Goal: Transaction & Acquisition: Purchase product/service

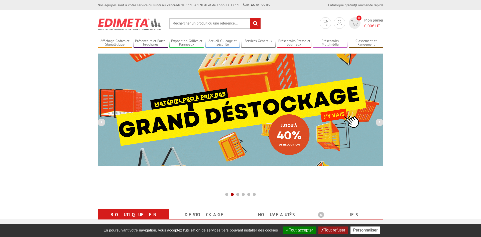
click at [176, 25] on input "text" at bounding box center [215, 23] width 92 height 11
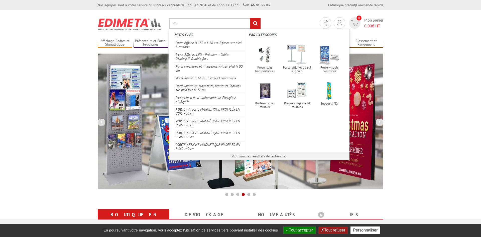
type input "P"
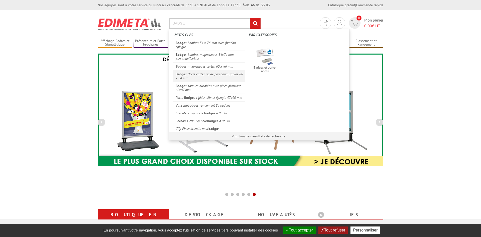
type input "BADGE"
click at [205, 76] on link "Badge s Porte-cartes rigide personnalisables 86 x 54 mm" at bounding box center [209, 76] width 72 height 12
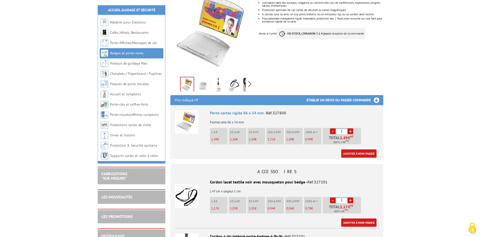
scroll to position [102, 0]
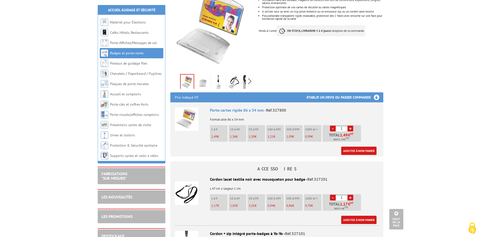
click at [350, 126] on link "+" at bounding box center [350, 129] width 6 height 6
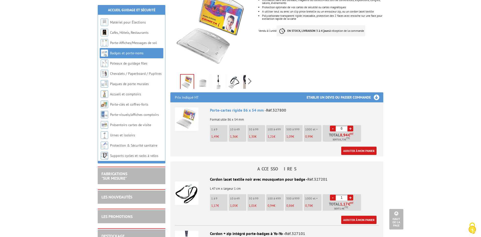
click at [350, 126] on link "+" at bounding box center [350, 129] width 6 height 6
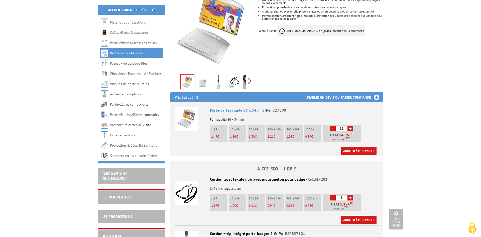
click at [350, 126] on link "+" at bounding box center [350, 129] width 6 height 6
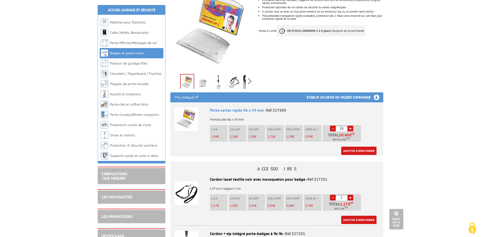
click at [350, 126] on link "+" at bounding box center [350, 129] width 6 height 6
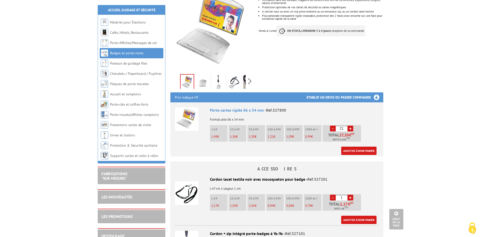
click at [350, 126] on link "+" at bounding box center [350, 129] width 6 height 6
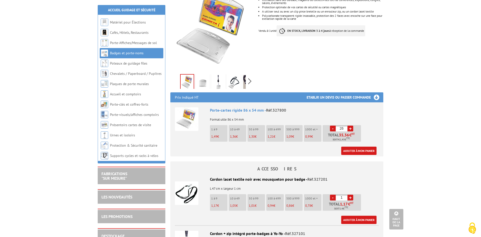
click at [350, 126] on link "+" at bounding box center [350, 129] width 6 height 6
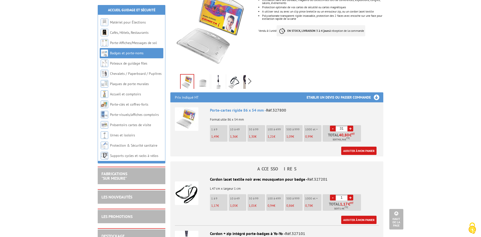
click at [350, 126] on link "+" at bounding box center [350, 129] width 6 height 6
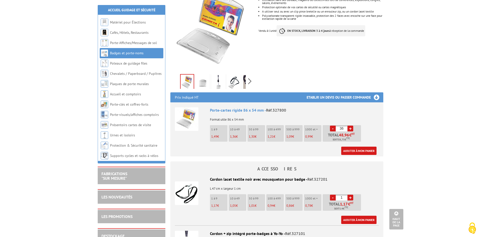
click at [350, 126] on link "+" at bounding box center [350, 129] width 6 height 6
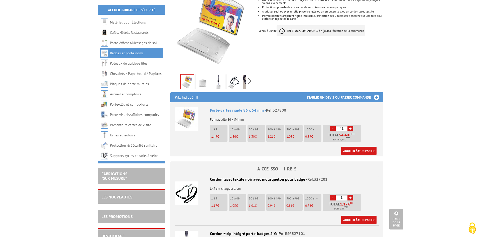
click at [350, 126] on link "+" at bounding box center [350, 129] width 6 height 6
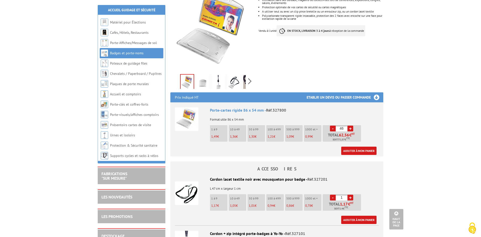
click at [350, 126] on link "+" at bounding box center [350, 129] width 6 height 6
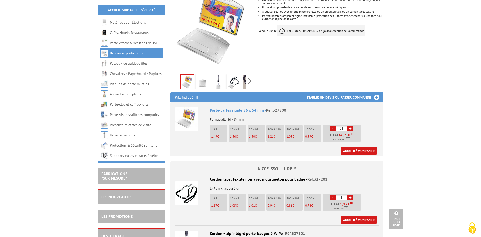
click at [350, 126] on link "+" at bounding box center [350, 129] width 6 height 6
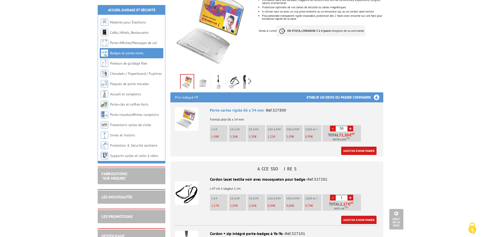
click at [350, 126] on link "+" at bounding box center [350, 129] width 6 height 6
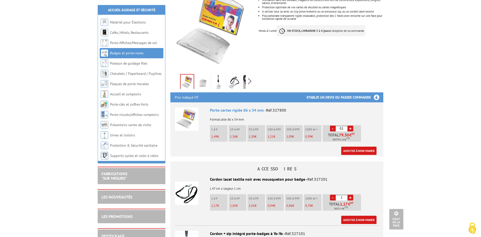
click at [350, 126] on link "+" at bounding box center [350, 129] width 6 height 6
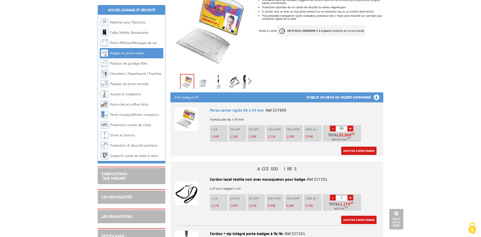
click at [350, 126] on link "+" at bounding box center [350, 129] width 6 height 6
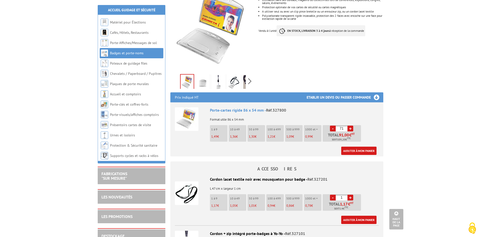
click at [350, 126] on link "+" at bounding box center [350, 129] width 6 height 6
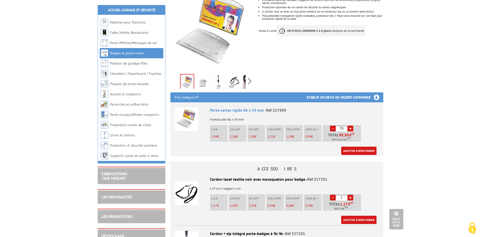
click at [350, 126] on link "+" at bounding box center [350, 129] width 6 height 6
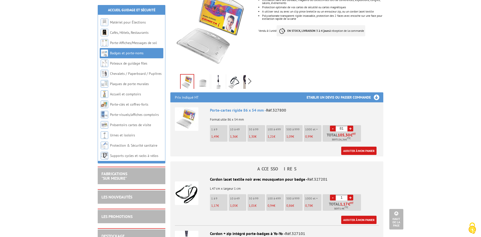
click at [350, 126] on link "+" at bounding box center [350, 129] width 6 height 6
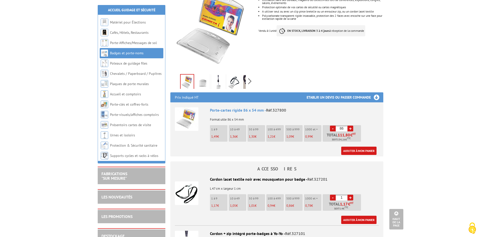
click at [350, 126] on link "+" at bounding box center [350, 129] width 6 height 6
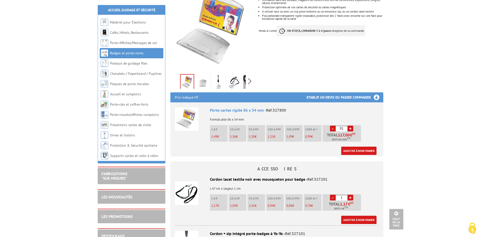
click at [350, 126] on link "+" at bounding box center [350, 129] width 6 height 6
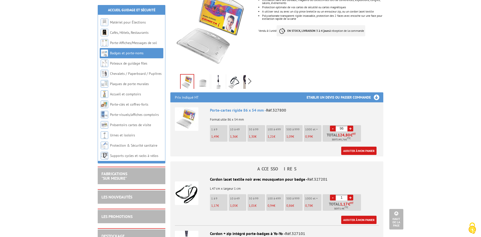
click at [350, 126] on link "+" at bounding box center [350, 129] width 6 height 6
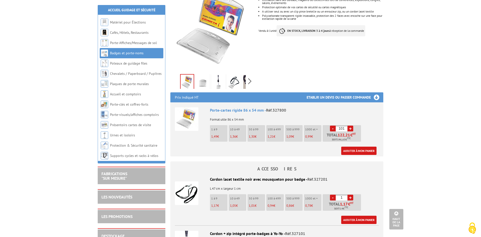
click at [350, 126] on link "+" at bounding box center [350, 129] width 6 height 6
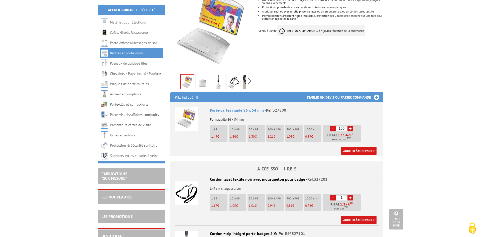
click at [350, 126] on link "+" at bounding box center [350, 129] width 6 height 6
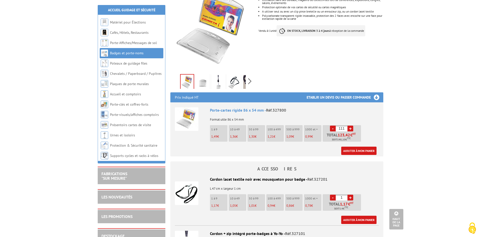
click at [350, 126] on link "+" at bounding box center [350, 129] width 6 height 6
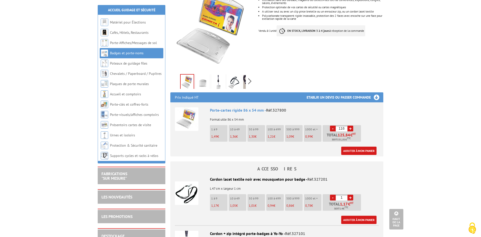
click at [350, 126] on link "+" at bounding box center [350, 129] width 6 height 6
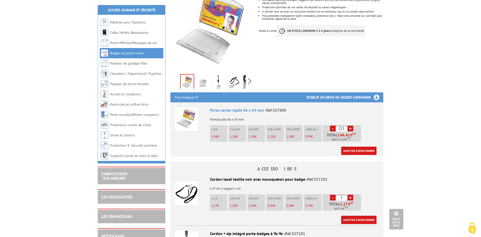
click at [350, 126] on link "+" at bounding box center [350, 129] width 6 height 6
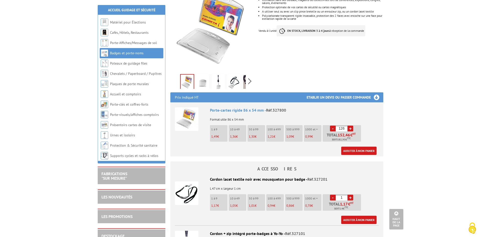
click at [350, 126] on link "+" at bounding box center [350, 129] width 6 height 6
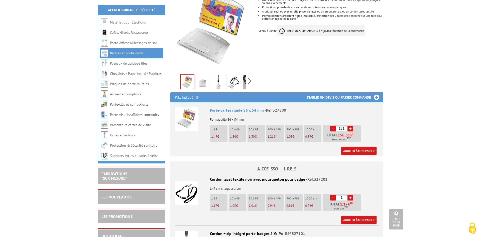
click at [350, 126] on link "+" at bounding box center [350, 129] width 6 height 6
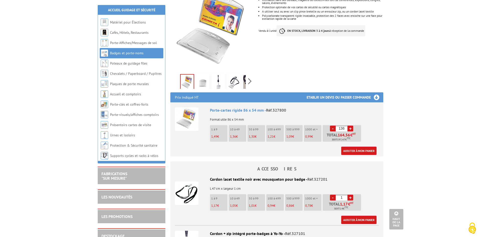
click at [350, 126] on link "+" at bounding box center [350, 129] width 6 height 6
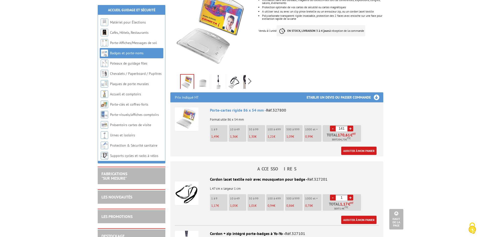
click at [350, 126] on link "+" at bounding box center [350, 129] width 6 height 6
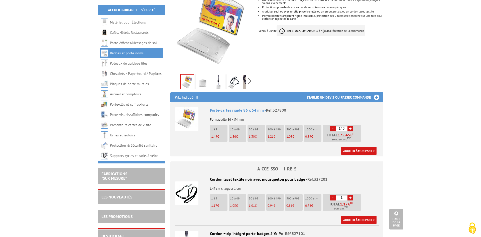
click at [350, 126] on link "+" at bounding box center [350, 129] width 6 height 6
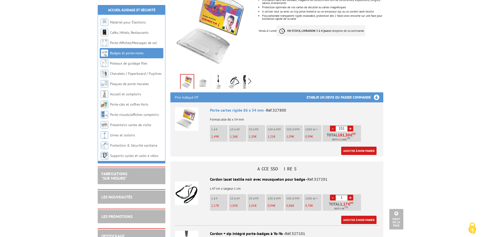
click at [350, 126] on link "+" at bounding box center [350, 129] width 6 height 6
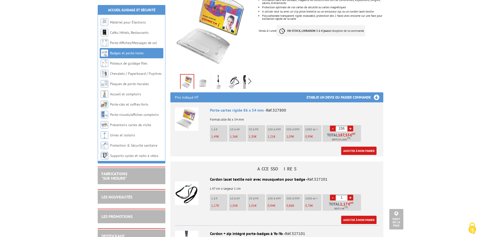
click at [350, 126] on link "+" at bounding box center [350, 129] width 6 height 6
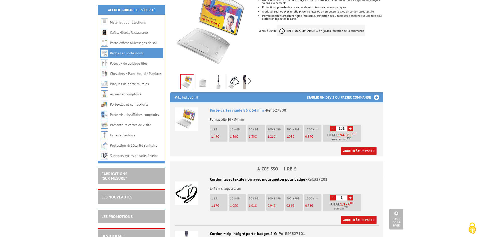
click at [350, 126] on link "+" at bounding box center [350, 129] width 6 height 6
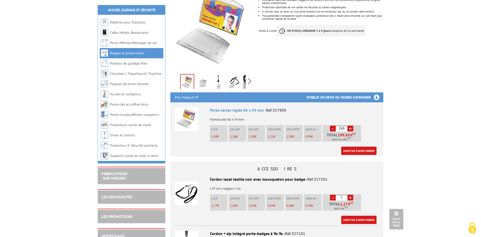
click at [350, 126] on link "+" at bounding box center [350, 129] width 6 height 6
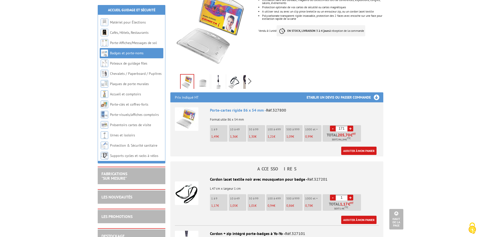
click at [350, 126] on link "+" at bounding box center [350, 129] width 6 height 6
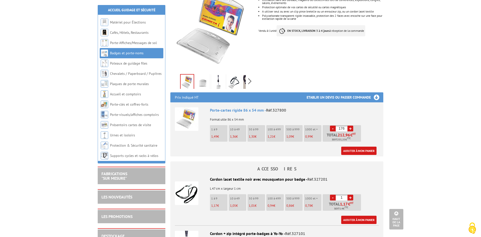
click at [350, 126] on link "+" at bounding box center [350, 129] width 6 height 6
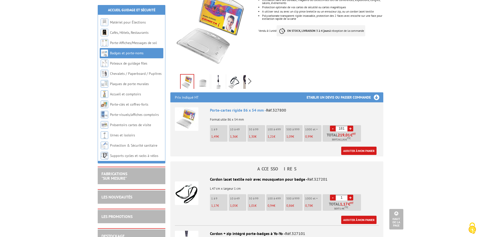
click at [350, 126] on link "+" at bounding box center [350, 129] width 6 height 6
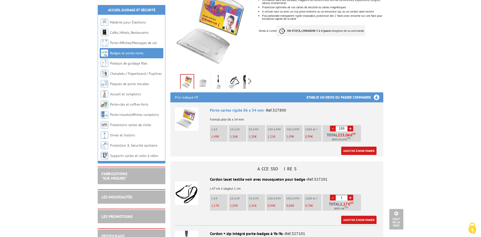
click at [350, 126] on link "+" at bounding box center [350, 129] width 6 height 6
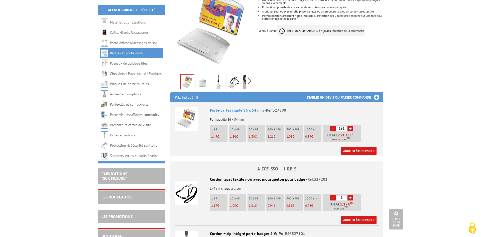
click at [350, 126] on link "+" at bounding box center [350, 129] width 6 height 6
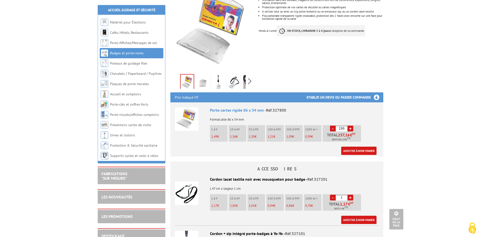
click at [350, 126] on link "+" at bounding box center [350, 129] width 6 height 6
type input "200"
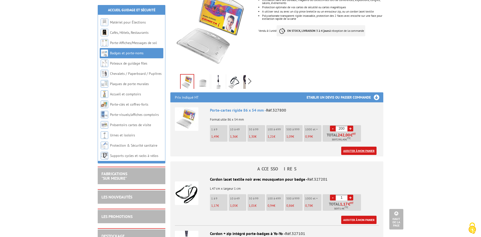
click at [352, 147] on link "Ajouter à mon panier" at bounding box center [358, 151] width 35 height 8
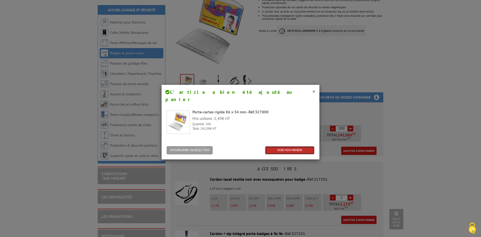
click at [276, 146] on link "VOIR MON PANIER" at bounding box center [289, 150] width 49 height 8
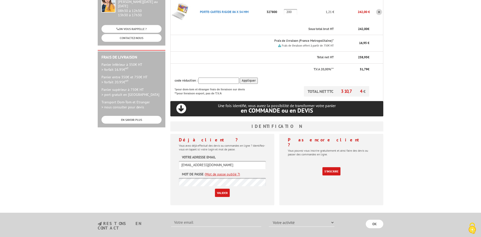
scroll to position [102, 0]
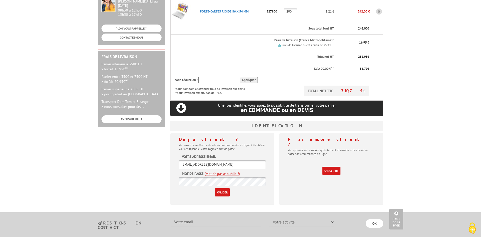
click at [221, 188] on input "Valider" at bounding box center [222, 192] width 15 height 8
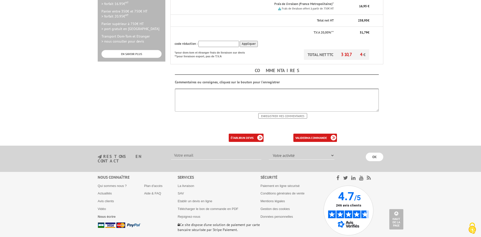
scroll to position [178, 0]
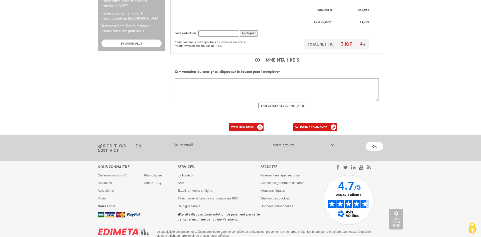
click at [320, 125] on b "ma commande" at bounding box center [316, 127] width 21 height 4
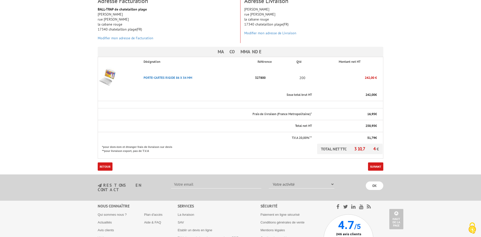
scroll to position [77, 0]
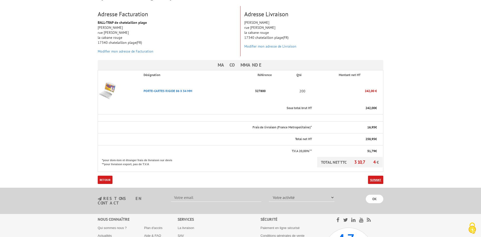
click at [374, 176] on link "Suivant" at bounding box center [375, 180] width 15 height 8
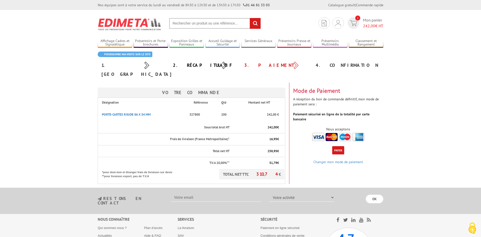
click at [320, 133] on img at bounding box center [338, 137] width 52 height 8
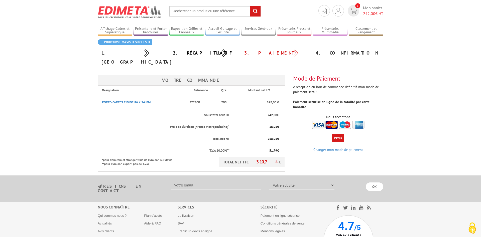
scroll to position [3, 0]
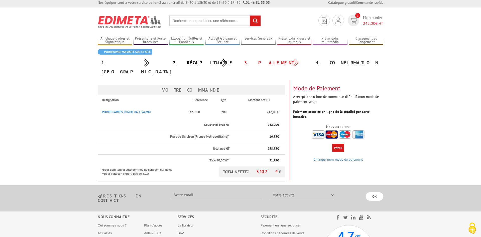
click at [336, 144] on button "Payer" at bounding box center [338, 148] width 12 height 8
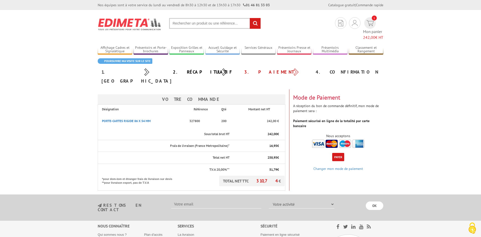
scroll to position [3, 0]
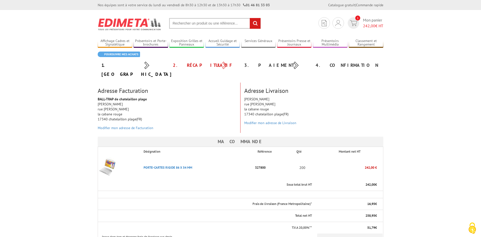
scroll to position [77, 0]
